Goal: Task Accomplishment & Management: Manage account settings

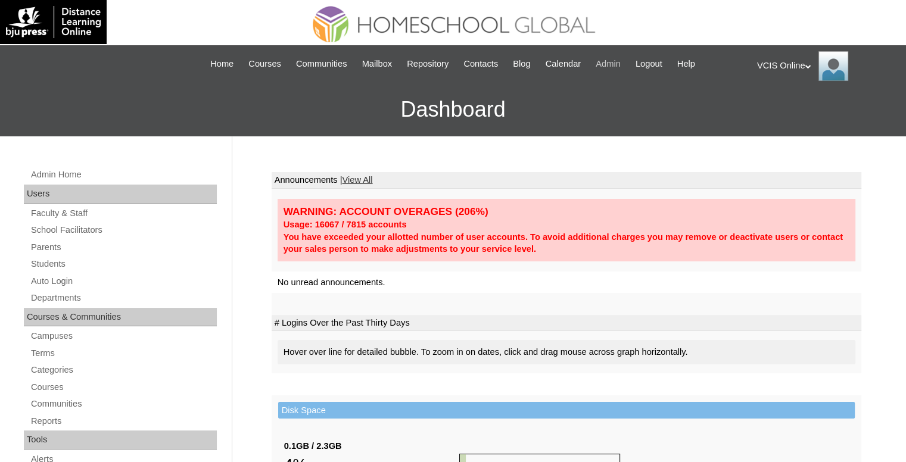
click at [621, 61] on span "Admin" at bounding box center [608, 64] width 25 height 14
click at [45, 258] on link "Students" at bounding box center [123, 264] width 187 height 15
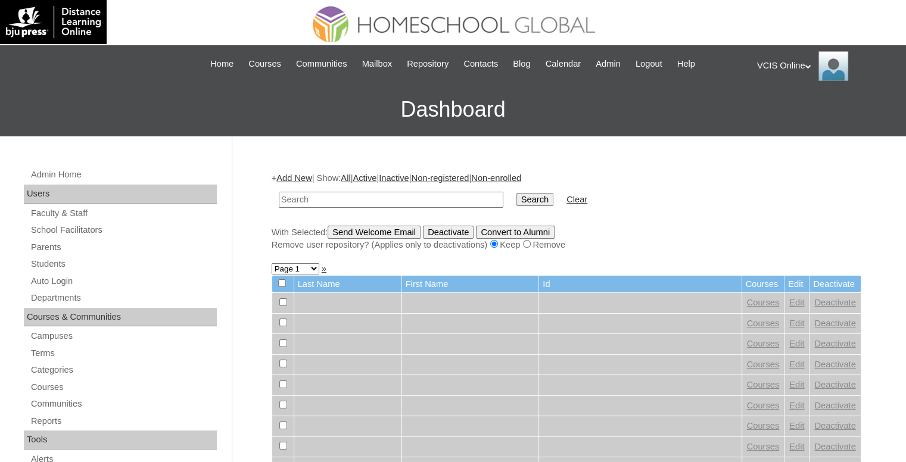
paste input "noah.ordiales2025"
type input "noah.ordiales2025"
click at [516, 195] on input "Search" at bounding box center [534, 199] width 37 height 13
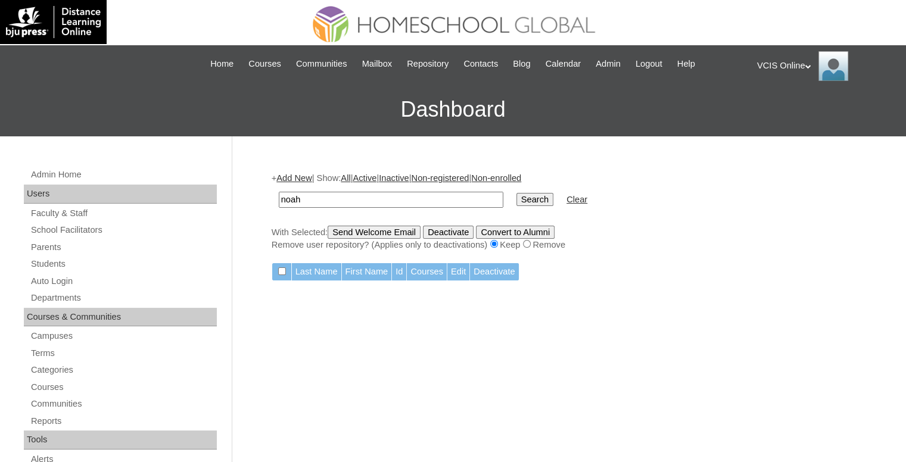
type input "noah"
click at [516, 193] on input "Search" at bounding box center [534, 199] width 37 height 13
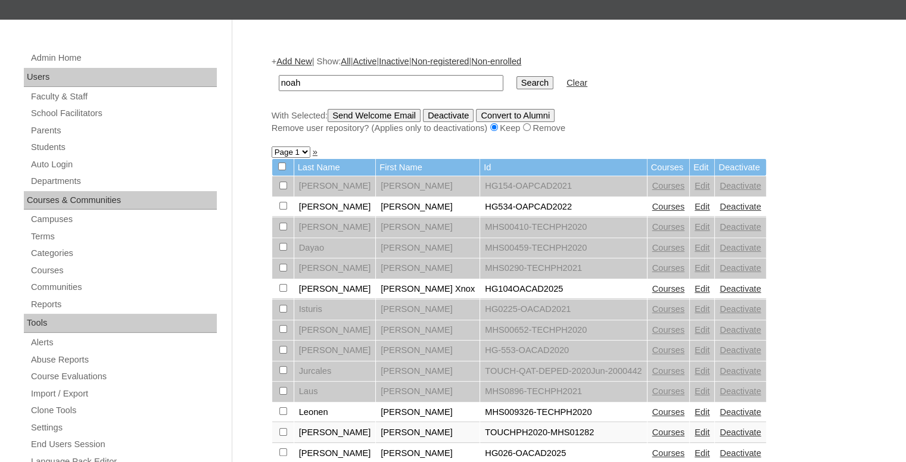
scroll to position [119, 0]
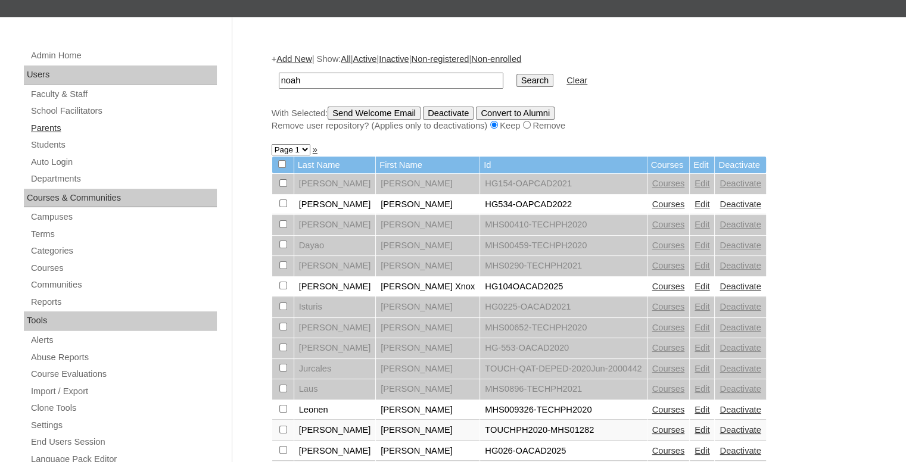
click at [41, 126] on link "Parents" at bounding box center [123, 128] width 187 height 15
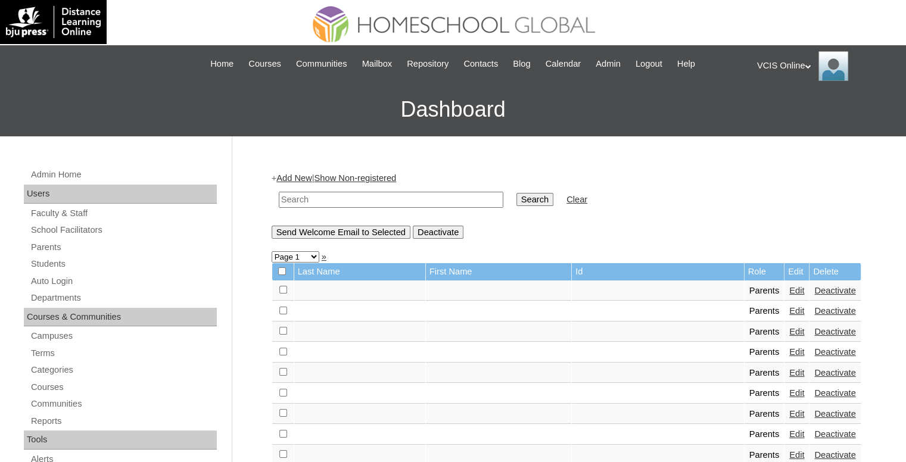
click at [354, 192] on input "text" at bounding box center [391, 200] width 225 height 16
paste input "VCIS005-2B-PA2025"
type input "VCIS005-2B-PA2025"
click at [516, 199] on input "Search" at bounding box center [534, 199] width 37 height 13
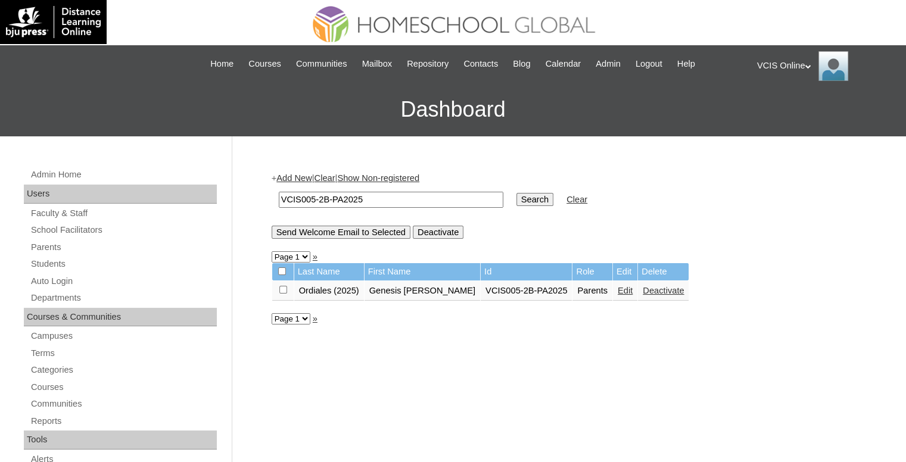
click at [324, 196] on input "VCIS005-2B-PA2025" at bounding box center [391, 200] width 225 height 16
paste input "6-2B-S"
type input "VCIS006-2B-SA2025"
click at [516, 201] on input "Search" at bounding box center [534, 199] width 37 height 13
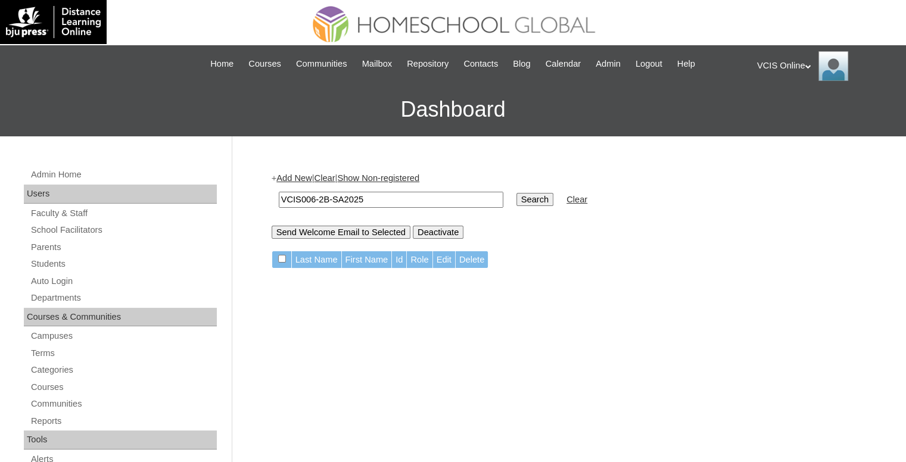
click at [388, 200] on input "VCIS006-2B-SA2025" at bounding box center [391, 200] width 225 height 16
paste input "[PERSON_NAME] [PERSON_NAME]"
type input "[PERSON_NAME] [PERSON_NAME]"
click at [516, 198] on input "Search" at bounding box center [534, 199] width 37 height 13
click at [437, 200] on input "[PERSON_NAME] [PERSON_NAME]" at bounding box center [391, 200] width 225 height 16
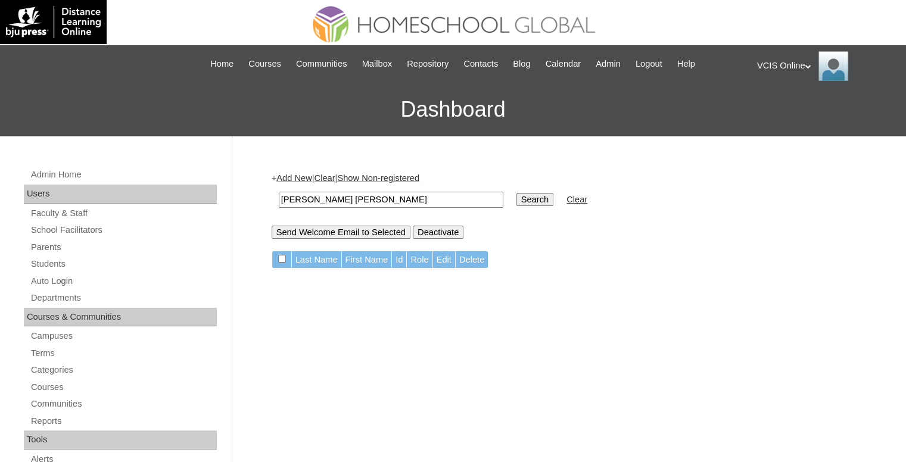
type input "[PERSON_NAME] [PERSON_NAME]"
click at [510, 207] on td "Search" at bounding box center [534, 200] width 49 height 28
click at [516, 201] on input "Search" at bounding box center [534, 199] width 37 height 13
click at [321, 202] on input "[PERSON_NAME] [PERSON_NAME]" at bounding box center [391, 200] width 225 height 16
click at [333, 200] on input "[PERSON_NAME] [PERSON_NAME]" at bounding box center [391, 200] width 225 height 16
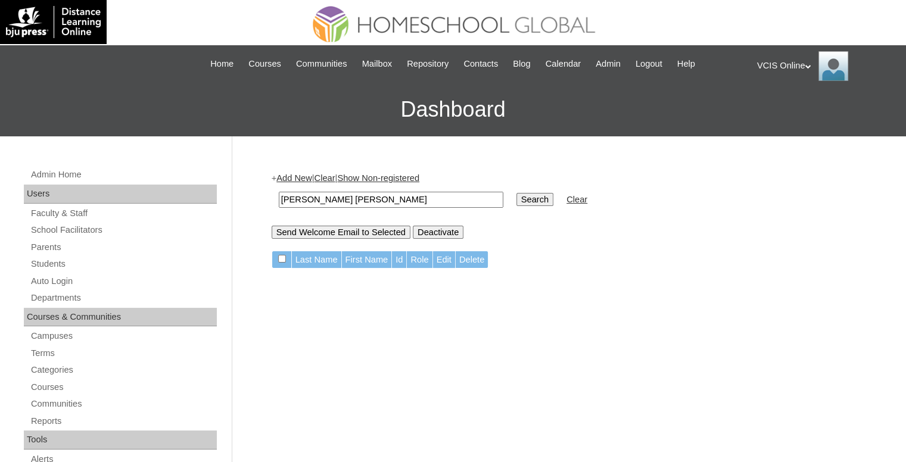
click at [333, 200] on input "[PERSON_NAME] [PERSON_NAME]" at bounding box center [391, 200] width 225 height 16
type input "[PERSON_NAME]"
click at [516, 193] on input "Search" at bounding box center [534, 199] width 37 height 13
click at [516, 197] on input "Search" at bounding box center [534, 199] width 37 height 13
click at [355, 200] on input "Noah Leon" at bounding box center [391, 200] width 225 height 16
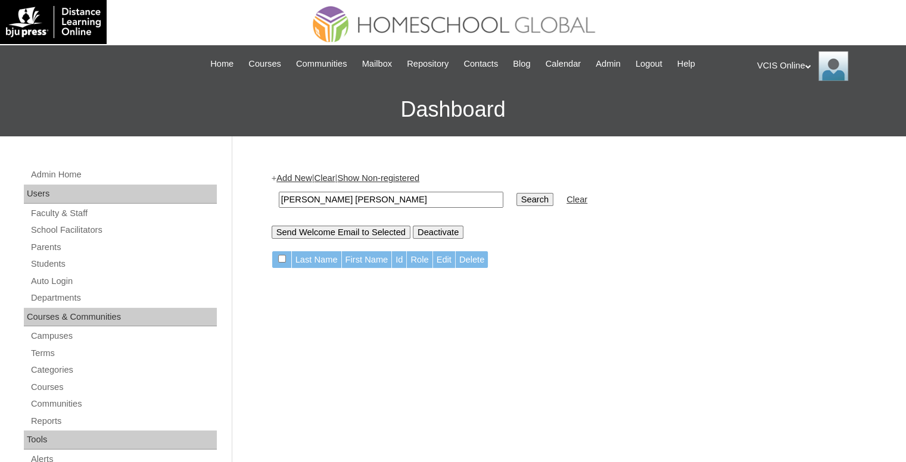
click at [320, 188] on td "Noah Leon Ordiales" at bounding box center [391, 200] width 236 height 28
click at [320, 195] on input "Noah Leon Ordiales" at bounding box center [391, 200] width 225 height 16
click at [308, 199] on input "Noah Leon Ordiales" at bounding box center [391, 200] width 225 height 16
drag, startPoint x: 330, startPoint y: 197, endPoint x: 178, endPoint y: 197, distance: 151.9
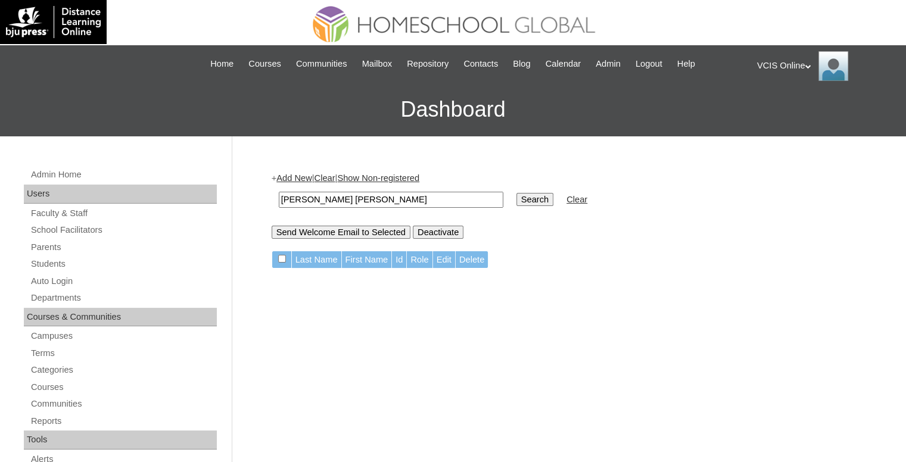
type input "Ordiales"
click at [516, 193] on input "Search" at bounding box center [534, 199] width 37 height 13
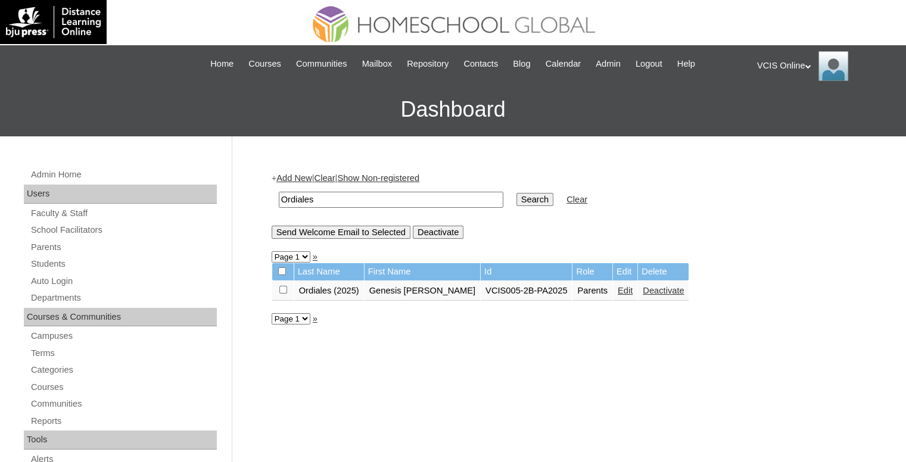
click at [52, 258] on link "Students" at bounding box center [123, 264] width 187 height 15
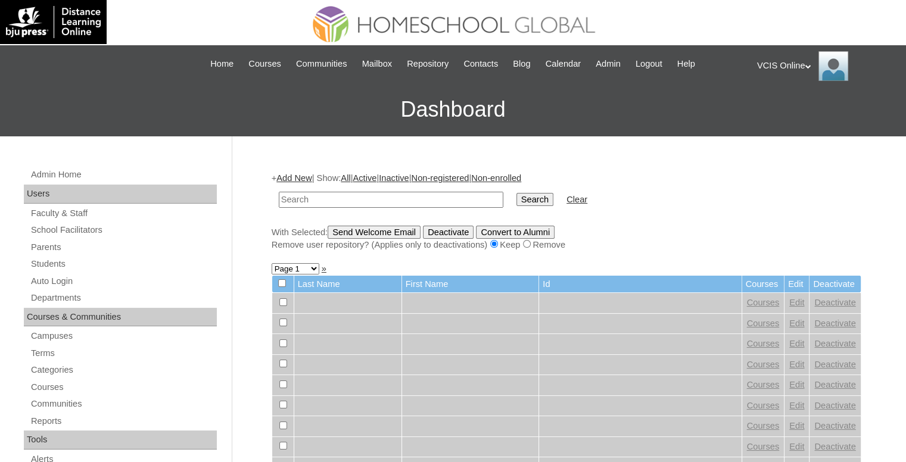
paste input "VCIS006-2B-SA2025"
type input "VCIS006-2B-SA2025"
click at [516, 197] on input "Search" at bounding box center [534, 199] width 37 height 13
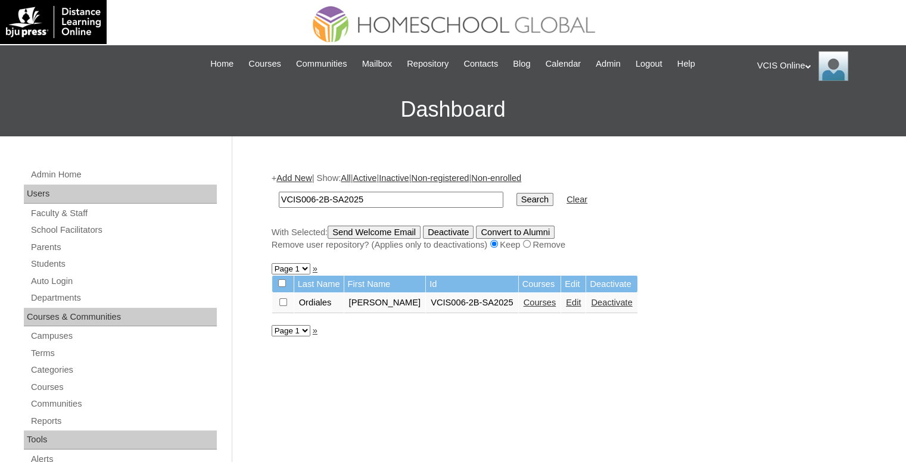
click at [524, 303] on link "Courses" at bounding box center [539, 303] width 33 height 10
click at [566, 301] on link "Edit" at bounding box center [573, 303] width 15 height 10
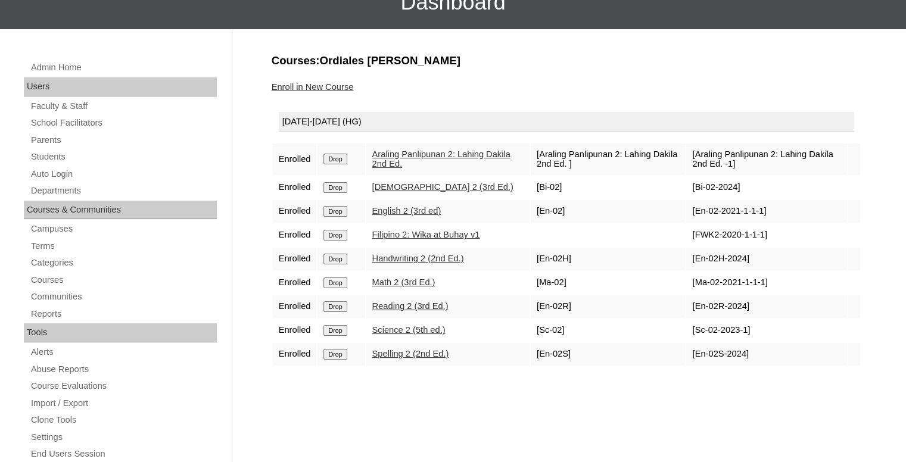
scroll to position [179, 0]
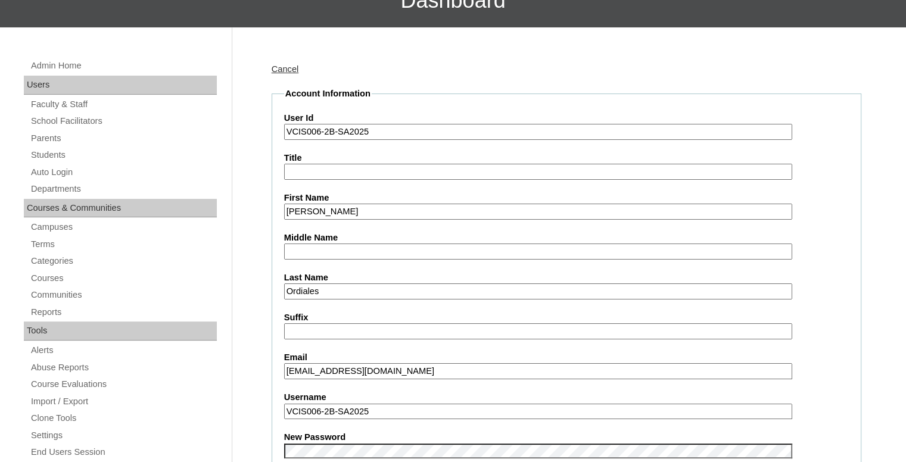
scroll to position [179, 0]
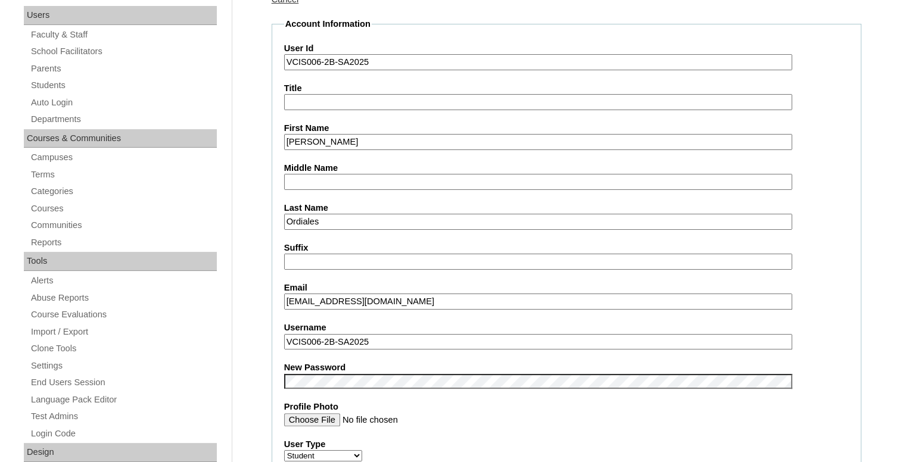
click at [374, 334] on input "VCIS006-2B-SA2025" at bounding box center [538, 342] width 508 height 16
paste input "noah.ordiales"
type input "noah.ordiales2025"
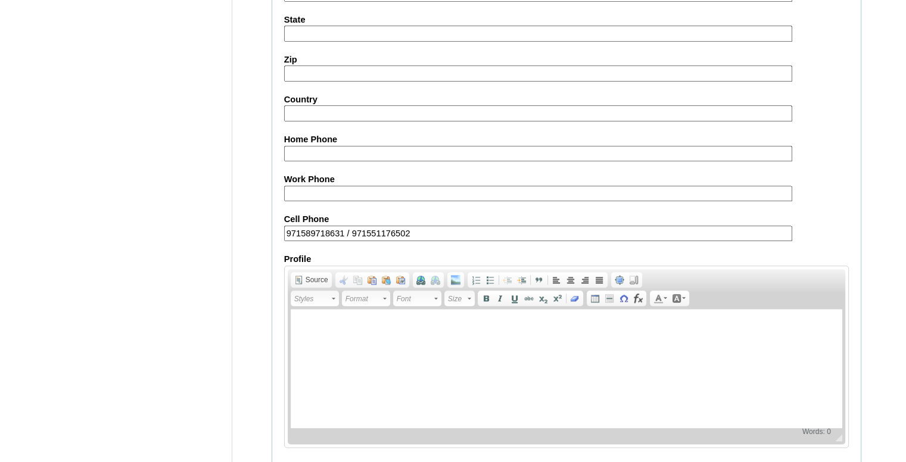
scroll to position [1351, 0]
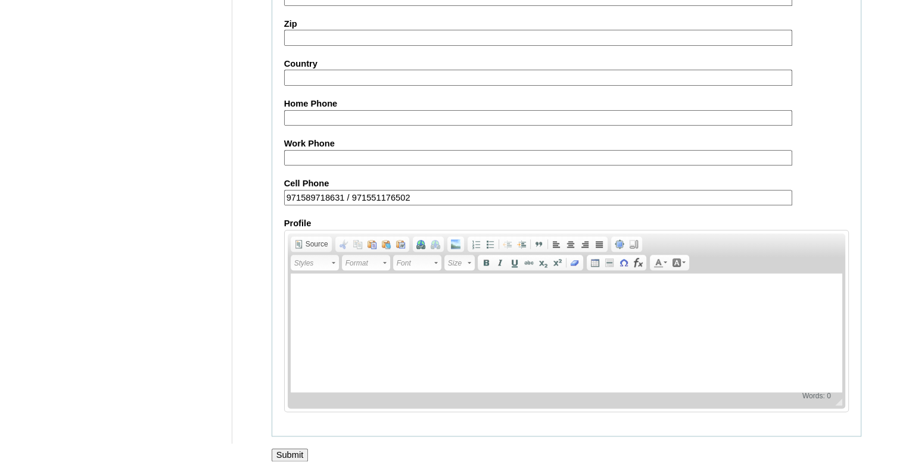
click at [286, 448] on input "Submit" at bounding box center [290, 454] width 37 height 13
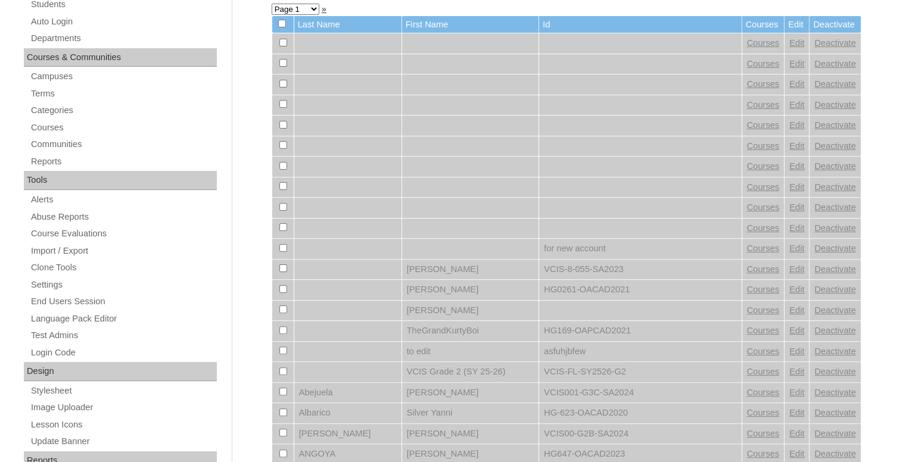
scroll to position [357, 0]
